Goal: Task Accomplishment & Management: Complete application form

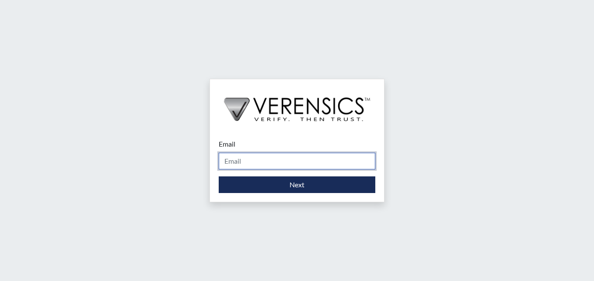
click at [247, 159] on input "Email" at bounding box center [297, 161] width 157 height 17
click at [196, 224] on div "Email Please provide your email address. Next" at bounding box center [297, 140] width 594 height 281
click at [247, 162] on input "Email" at bounding box center [297, 161] width 157 height 17
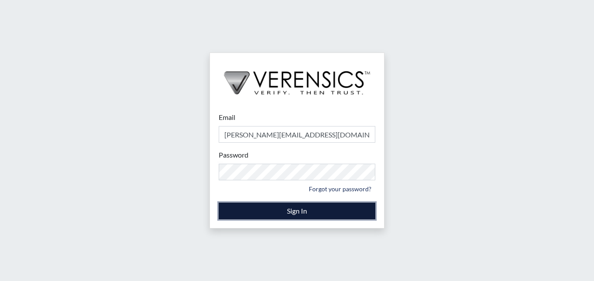
click at [277, 215] on button "Sign In" at bounding box center [297, 211] width 157 height 17
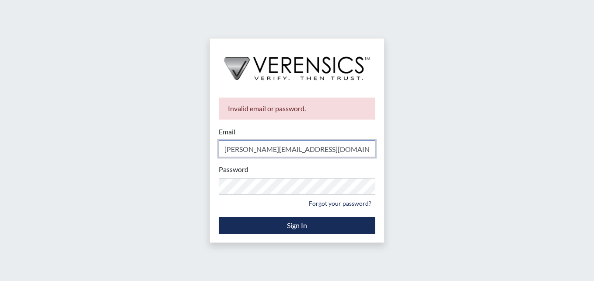
click at [288, 149] on input "[PERSON_NAME][EMAIL_ADDRESS][DOMAIN_NAME]" at bounding box center [297, 148] width 157 height 17
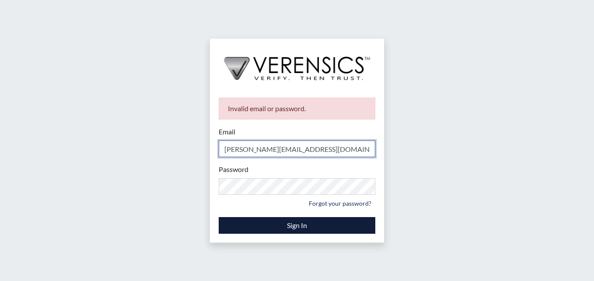
type input "[PERSON_NAME][EMAIL_ADDRESS][DOMAIN_NAME]"
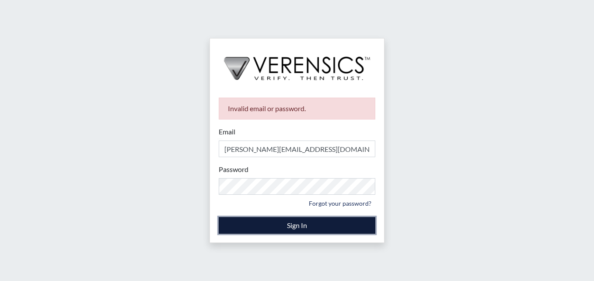
click at [300, 225] on button "Sign In" at bounding box center [297, 225] width 157 height 17
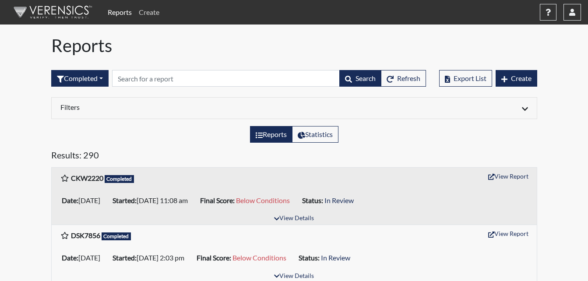
click at [140, 9] on link "Create" at bounding box center [149, 13] width 28 height 18
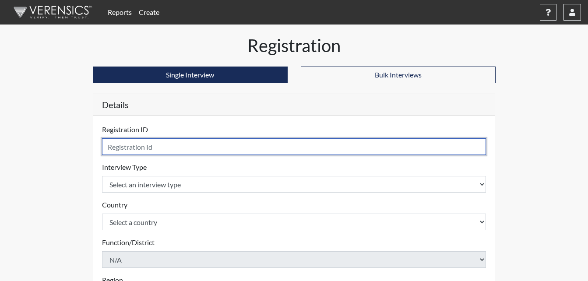
click at [118, 147] on input "text" at bounding box center [294, 146] width 384 height 17
type input "EGB0686"
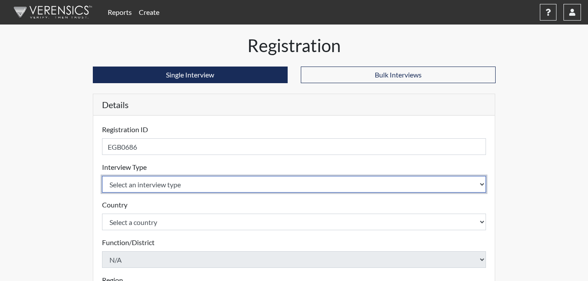
click at [154, 182] on select "Select an interview type Corrections Pre-Employment" at bounding box center [294, 184] width 384 height 17
select select "ff733e93-e1bf-11ea-9c9f-0eff0cf7eb8f"
click at [102, 176] on select "Select an interview type Corrections Pre-Employment" at bounding box center [294, 184] width 384 height 17
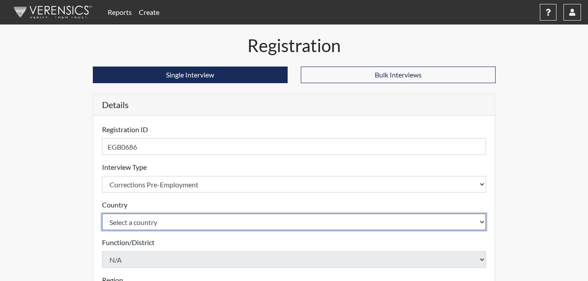
click at [148, 225] on select "Select a country [GEOGRAPHIC_DATA] [GEOGRAPHIC_DATA]" at bounding box center [294, 222] width 384 height 17
select select "united-states-of-[GEOGRAPHIC_DATA]"
click at [102, 214] on select "Select a country [GEOGRAPHIC_DATA] [GEOGRAPHIC_DATA]" at bounding box center [294, 222] width 384 height 17
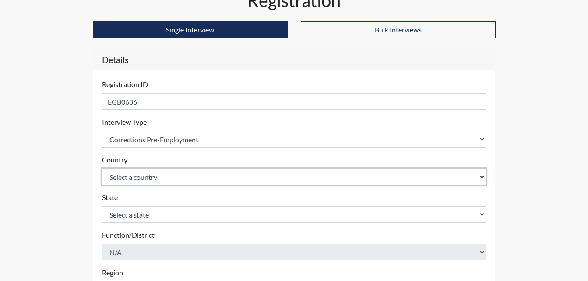
scroll to position [88, 0]
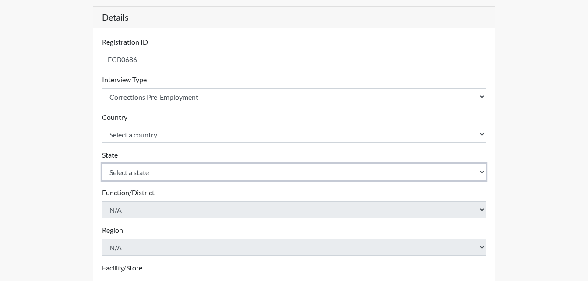
click at [141, 170] on select "Select a state [US_STATE] [US_STATE] [US_STATE] [US_STATE] [US_STATE] [US_STATE…" at bounding box center [294, 172] width 384 height 17
select select "GA"
click at [102, 164] on select "Select a state [US_STATE] [US_STATE] [US_STATE] [US_STATE] [US_STATE] [US_STATE…" at bounding box center [294, 172] width 384 height 17
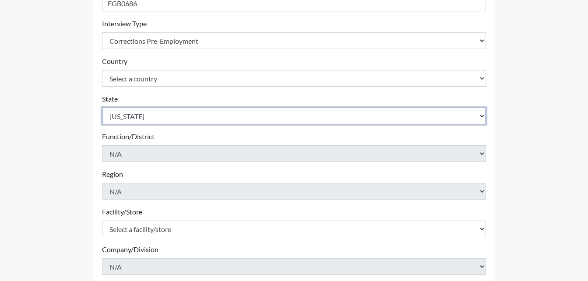
scroll to position [219, 0]
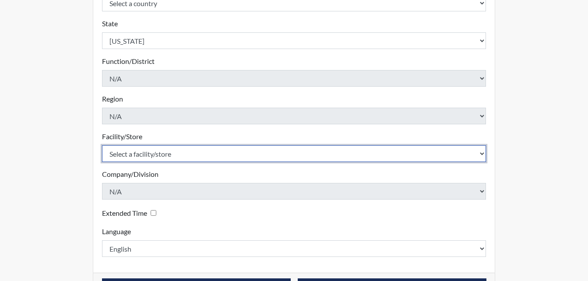
click at [149, 152] on select "Select a facility/store [PERSON_NAME]" at bounding box center [294, 153] width 384 height 17
select select "6cac2b59-3591-4b40-b097-ccfdafc86ef1"
click at [102, 145] on select "Select a facility/store [PERSON_NAME]" at bounding box center [294, 153] width 384 height 17
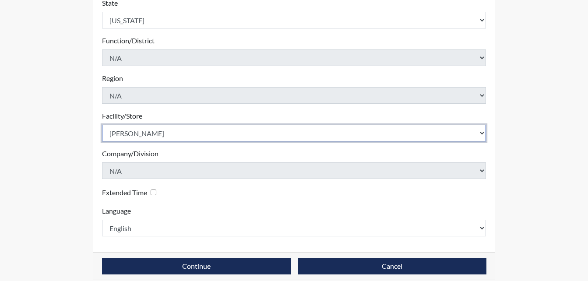
scroll to position [249, 0]
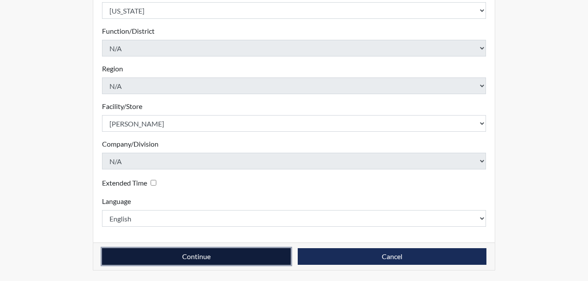
click at [247, 256] on button "Continue" at bounding box center [196, 256] width 189 height 17
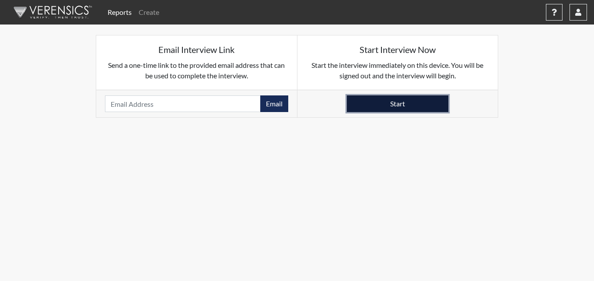
click at [428, 107] on button "Start" at bounding box center [398, 103] width 102 height 17
